Goal: Information Seeking & Learning: Learn about a topic

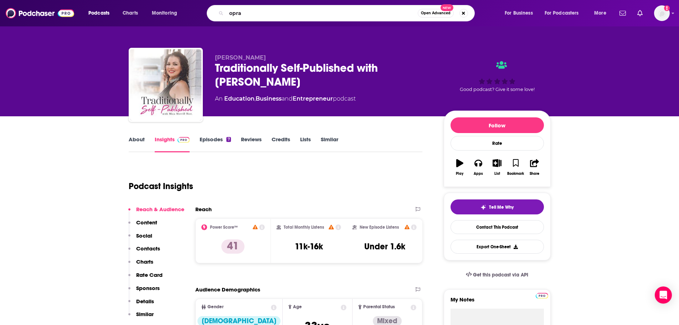
type input "oprah"
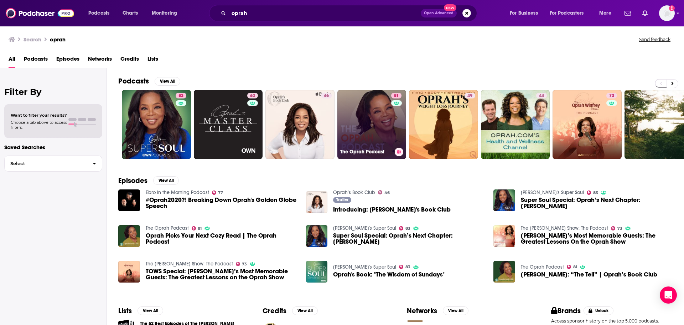
click at [373, 131] on link "81 The Oprah Podcast" at bounding box center [371, 124] width 69 height 69
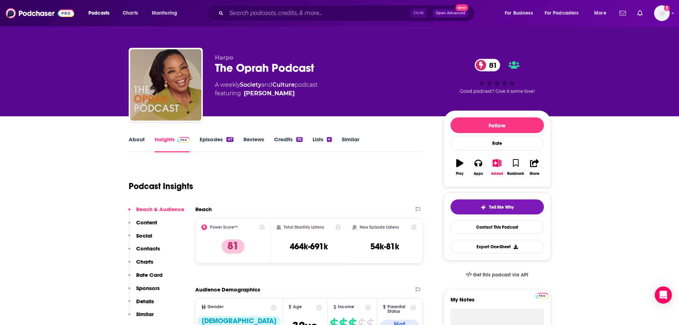
click at [259, 1] on div "Podcasts Charts Monitoring Ctrl K Open Advanced New For Business For Podcasters…" at bounding box center [339, 13] width 679 height 26
click at [250, 9] on input "Search podcasts, credits, & more..." at bounding box center [318, 12] width 184 height 11
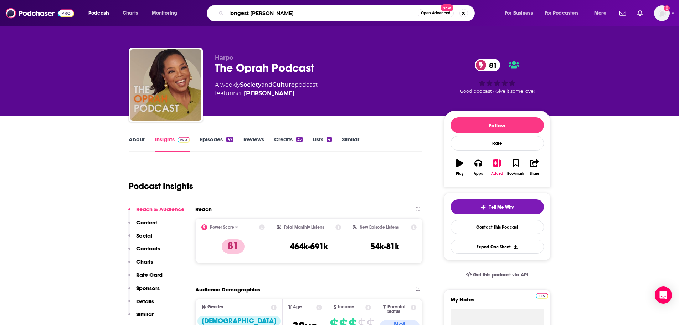
type input "longest shortest"
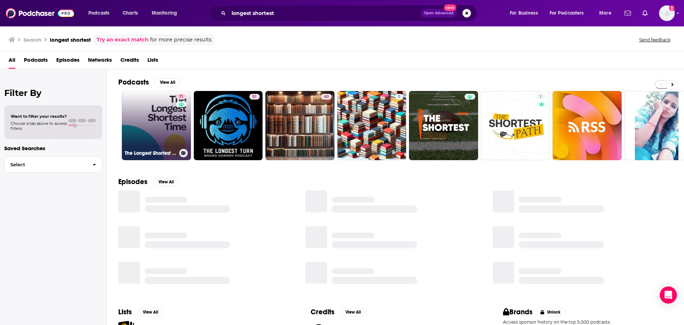
click at [158, 123] on link "71 The Longest Shortest Time" at bounding box center [156, 125] width 69 height 69
